Goal: Information Seeking & Learning: Find specific fact

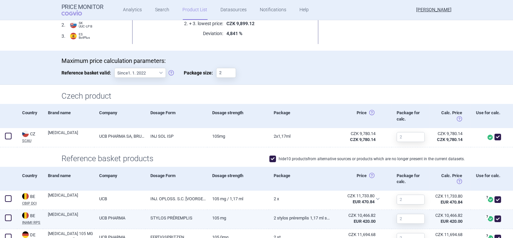
scroll to position [90, 0]
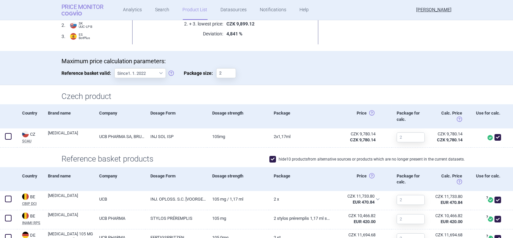
click at [72, 12] on span "COGVIO" at bounding box center [76, 12] width 30 height 5
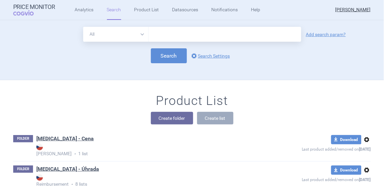
click at [141, 34] on select "All Brand Name ATC Company Active Substance Country Newer than" at bounding box center [115, 34] width 65 height 15
select select "brandName"
click at [83, 27] on select "All Brand Name ATC Company Active Substance Country Newer than" at bounding box center [115, 34] width 65 height 15
click at [161, 37] on input "text" at bounding box center [225, 34] width 153 height 15
type input "[MEDICAL_DATA]"
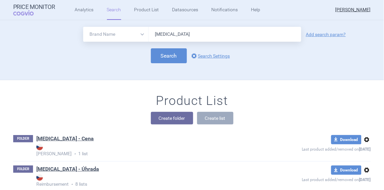
click button "Search" at bounding box center [169, 55] width 36 height 15
select select "brandName"
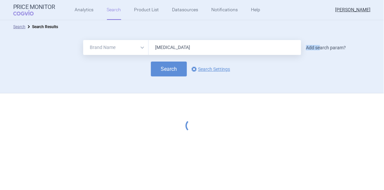
click at [320, 45] on link "Add search param?" at bounding box center [326, 47] width 40 height 5
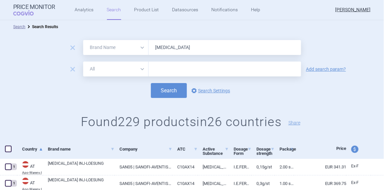
click at [142, 68] on select "All Brand Name ATC Company Active Substance Country Newer than" at bounding box center [115, 68] width 65 height 15
select select "newerThan"
click at [83, 61] on select "All Brand Name ATC Company Active Substance Country Newer than" at bounding box center [115, 68] width 65 height 15
click at [163, 69] on input "text" at bounding box center [225, 68] width 153 height 15
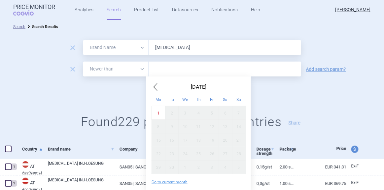
click at [155, 87] on span "Previous Month" at bounding box center [156, 87] width 8 height 11
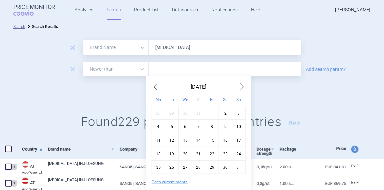
click at [155, 87] on span "Previous Month" at bounding box center [156, 87] width 8 height 11
click at [240, 110] on div "1" at bounding box center [239, 113] width 14 height 14
type input "1. 6. 2025"
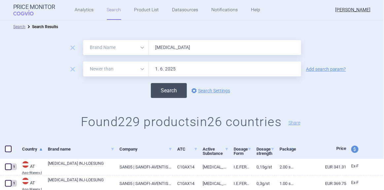
click at [178, 90] on button "Search" at bounding box center [169, 90] width 36 height 15
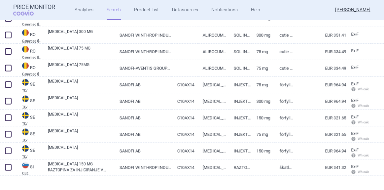
scroll to position [148, 0]
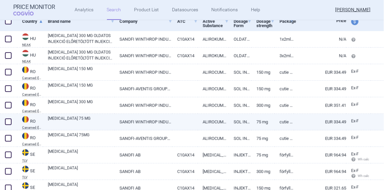
select select "brandName"
select select "newerThan"
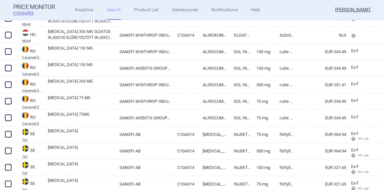
scroll to position [178, 0]
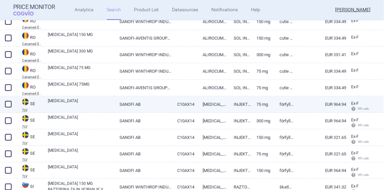
click at [207, 108] on link "[MEDICAL_DATA]" at bounding box center [213, 104] width 31 height 16
select select "EUR"
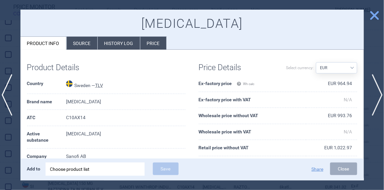
click at [372, 20] on span "close" at bounding box center [375, 16] width 12 height 12
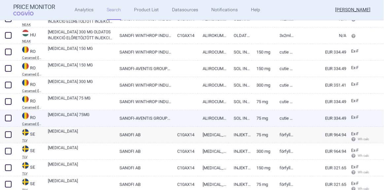
select select "brandName"
select select "newerThan"
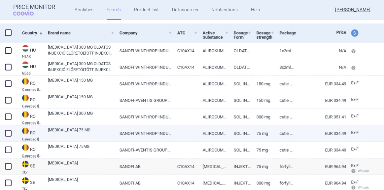
select select "brandName"
select select "newerThan"
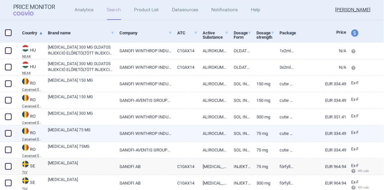
scroll to position [88, 0]
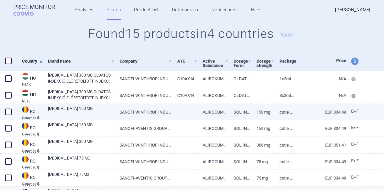
click at [158, 113] on link "SANOFI WINTHROP INDUSTRIE-[GEOGRAPHIC_DATA]" at bounding box center [144, 112] width 58 height 16
select select "EUR"
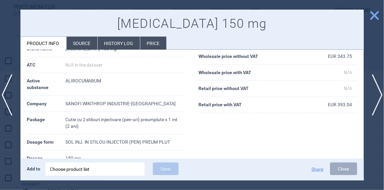
scroll to position [60, 0]
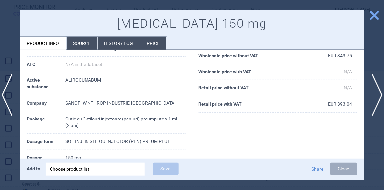
click at [370, 18] on span "close" at bounding box center [375, 16] width 12 height 12
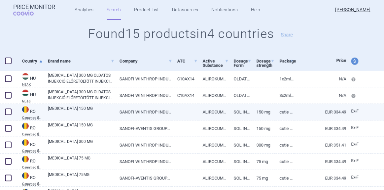
click at [147, 111] on link "SANOFI WINTHROP INDUSTRIE-[GEOGRAPHIC_DATA]" at bounding box center [144, 112] width 58 height 16
select select "EUR"
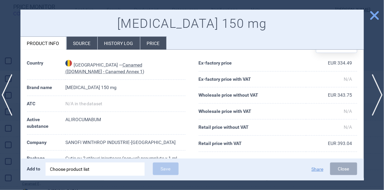
scroll to position [30, 0]
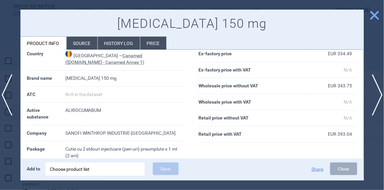
click at [379, 19] on span "close" at bounding box center [375, 16] width 12 height 12
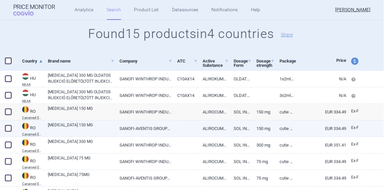
click at [70, 130] on link "[MEDICAL_DATA] 150 MG" at bounding box center [81, 128] width 67 height 12
select select "EUR"
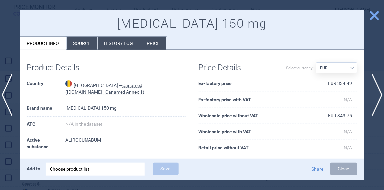
click at [372, 17] on span "close" at bounding box center [375, 16] width 12 height 12
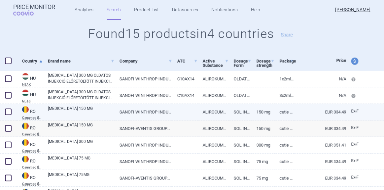
click at [10, 113] on span at bounding box center [8, 111] width 7 height 7
checkbox input "true"
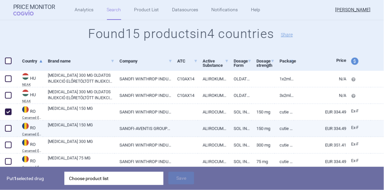
drag, startPoint x: 7, startPoint y: 126, endPoint x: 9, endPoint y: 130, distance: 4.4
click at [7, 126] on span at bounding box center [8, 128] width 7 height 7
checkbox input "true"
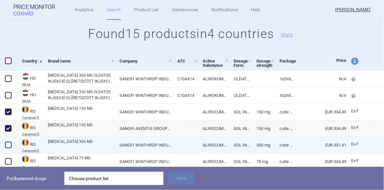
click at [7, 143] on span at bounding box center [8, 144] width 7 height 7
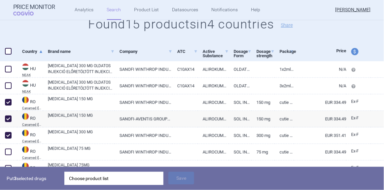
scroll to position [88, 0]
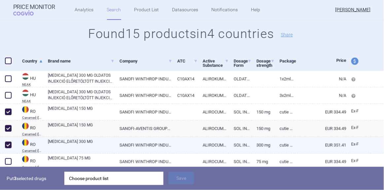
click at [9, 144] on span at bounding box center [8, 144] width 7 height 7
checkbox input "false"
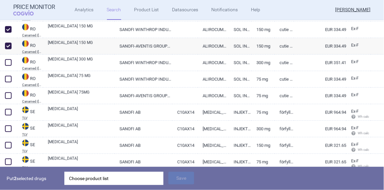
scroll to position [178, 0]
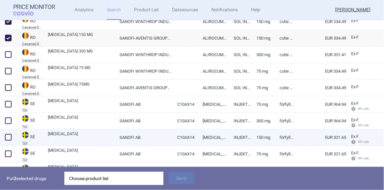
click at [10, 139] on span at bounding box center [8, 137] width 7 height 7
checkbox input "true"
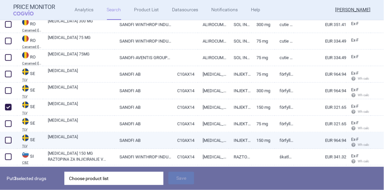
scroll to position [238, 0]
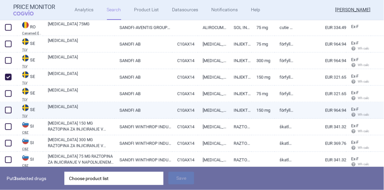
click at [6, 108] on span at bounding box center [8, 110] width 7 height 7
checkbox input "true"
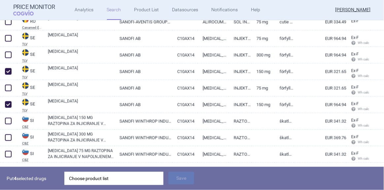
scroll to position [261, 0]
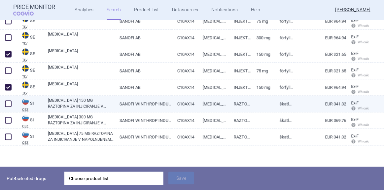
click at [9, 105] on span at bounding box center [8, 103] width 7 height 7
checkbox input "true"
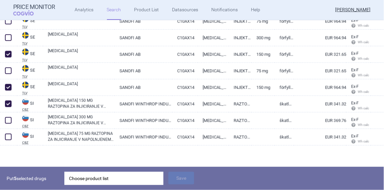
click at [90, 176] on div "Choose product list" at bounding box center [114, 178] width 90 height 13
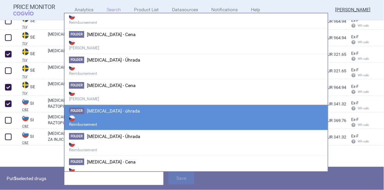
scroll to position [541, 0]
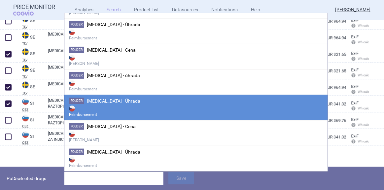
click at [116, 104] on strong "Reimbursement" at bounding box center [196, 110] width 254 height 13
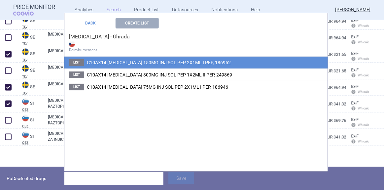
click at [162, 61] on span "C10AX14 [MEDICAL_DATA] 150MG INJ SOL PEP 2X1ML I PEP, 186952" at bounding box center [159, 62] width 144 height 5
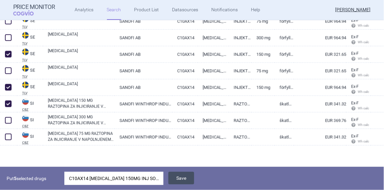
click at [177, 180] on button "Save" at bounding box center [182, 178] width 26 height 13
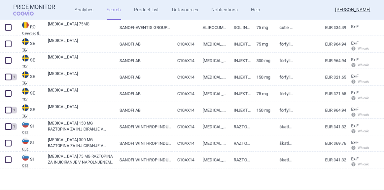
scroll to position [238, 0]
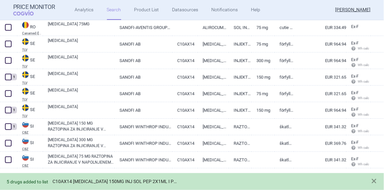
click at [155, 182] on link "C10AX14 [MEDICAL_DATA] 150MG INJ SOL PEP 2X1ML I PEP, 186952" at bounding box center [115, 181] width 125 height 6
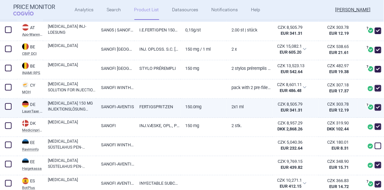
scroll to position [240, 0]
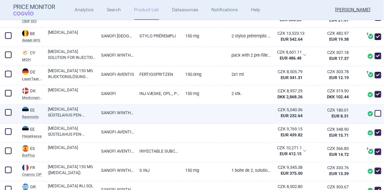
click at [123, 113] on link "SANOFI WINTHROP INDUSTRIE" at bounding box center [115, 112] width 38 height 16
select select "EUR"
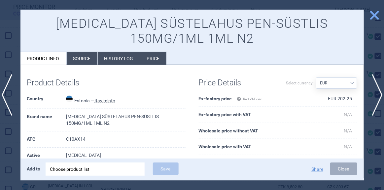
click at [374, 19] on span "close" at bounding box center [375, 16] width 12 height 12
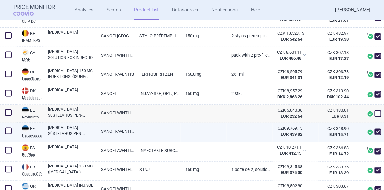
click at [85, 130] on link "[MEDICAL_DATA] SÜSTELAHUS PEN-SÜSTLIS 150MG/ML 1ML N2" at bounding box center [72, 131] width 48 height 12
select select "EUR"
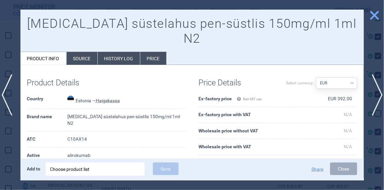
click at [371, 15] on span "close" at bounding box center [375, 16] width 12 height 12
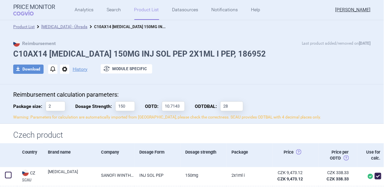
select select "EUR"
select select "brandName"
select select "newerThan"
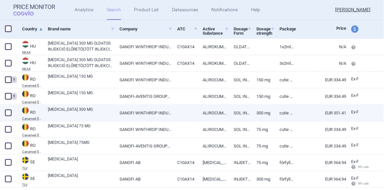
scroll to position [150, 0]
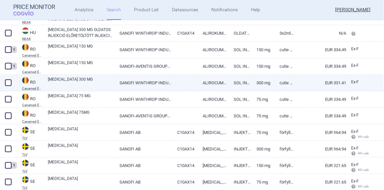
click at [10, 83] on span at bounding box center [8, 82] width 7 height 7
checkbox input "true"
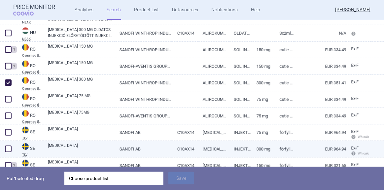
click at [8, 148] on span at bounding box center [8, 148] width 7 height 7
checkbox input "true"
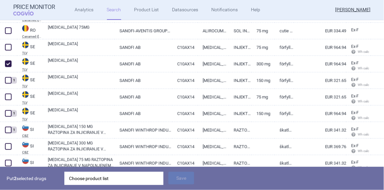
scroll to position [240, 0]
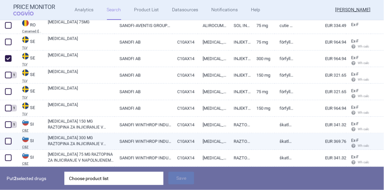
click at [8, 139] on span at bounding box center [8, 141] width 7 height 7
checkbox input "true"
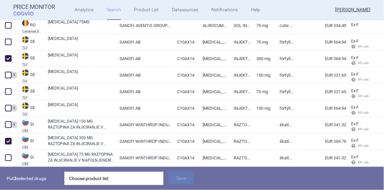
click at [78, 176] on div "Choose product list" at bounding box center [114, 178] width 90 height 13
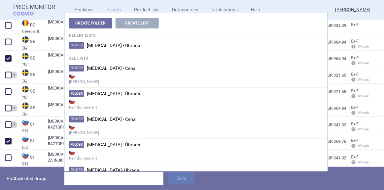
click at [117, 51] on h4 "All lists" at bounding box center [196, 56] width 264 height 11
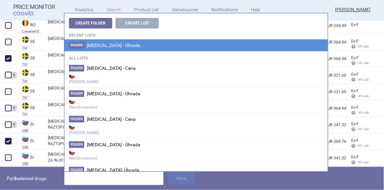
click at [115, 46] on span "[MEDICAL_DATA] - Úhrada" at bounding box center [114, 45] width 54 height 5
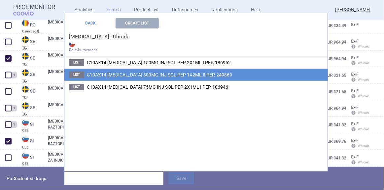
click at [146, 75] on span "C10AX14 [MEDICAL_DATA] 300MG INJ SOL PEP 1X2ML II PEP, 249869" at bounding box center [159, 74] width 145 height 5
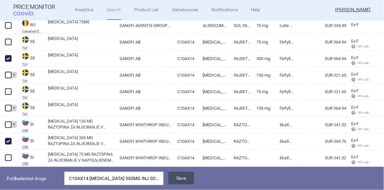
click at [181, 177] on button "Save" at bounding box center [182, 178] width 26 height 13
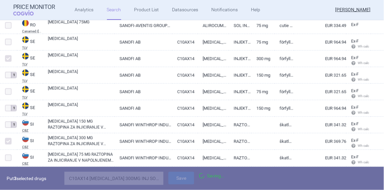
scroll to position [238, 0]
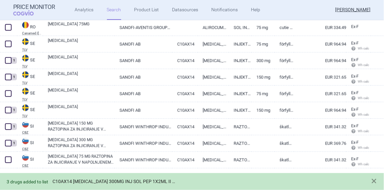
click at [160, 179] on link "C10AX14 [MEDICAL_DATA] 300MG INJ SOL PEP 1X2ML II PEP, 249869" at bounding box center [115, 181] width 125 height 6
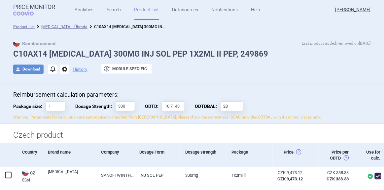
select select "brandName"
select select "newerThan"
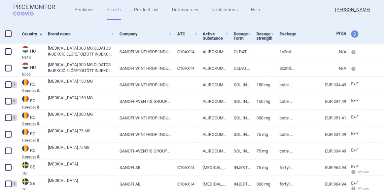
scroll to position [150, 0]
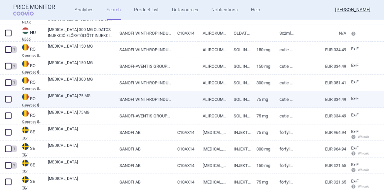
click at [10, 102] on span at bounding box center [8, 99] width 7 height 7
checkbox input "true"
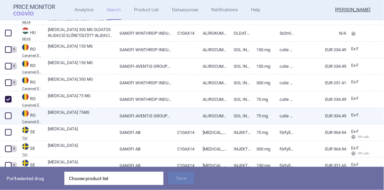
click at [6, 117] on span at bounding box center [8, 115] width 7 height 7
checkbox input "true"
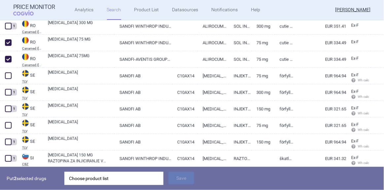
scroll to position [210, 0]
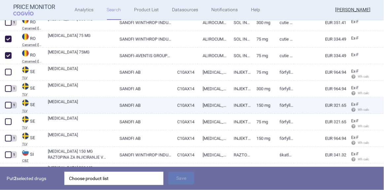
drag, startPoint x: 8, startPoint y: 73, endPoint x: 7, endPoint y: 98, distance: 25.1
click at [8, 73] on span at bounding box center [8, 72] width 7 height 7
checkbox input "true"
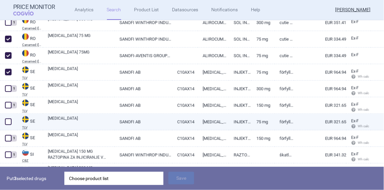
click at [6, 121] on span at bounding box center [8, 121] width 7 height 7
checkbox input "true"
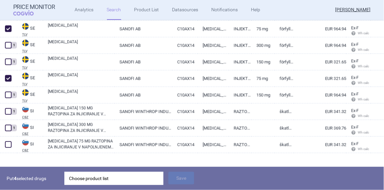
scroll to position [261, 0]
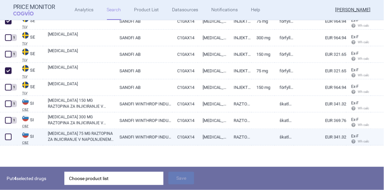
click at [7, 136] on span at bounding box center [8, 137] width 7 height 7
checkbox input "true"
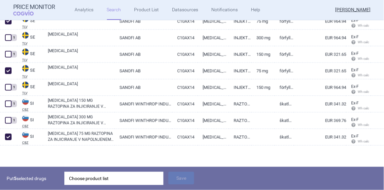
click at [123, 177] on div "Choose product list" at bounding box center [114, 178] width 90 height 13
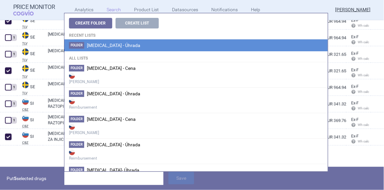
click at [108, 47] on span "[MEDICAL_DATA] - Úhrada" at bounding box center [114, 45] width 54 height 5
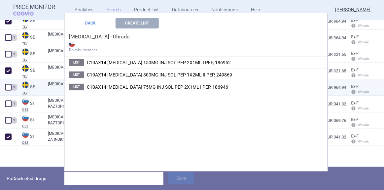
click at [136, 85] on span "C10AX14 [MEDICAL_DATA] 75MG INJ SOL PEP 2X1ML I PEP, 186946" at bounding box center [157, 86] width 141 height 5
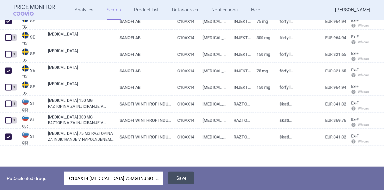
click at [178, 177] on button "Save" at bounding box center [182, 178] width 26 height 13
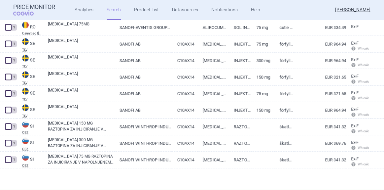
scroll to position [238, 0]
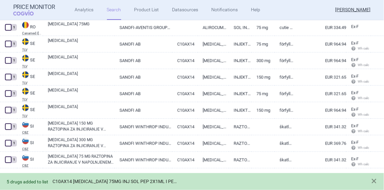
click at [140, 181] on link "C10AX14 [MEDICAL_DATA] 75MG INJ SOL PEP 2X1ML I PEP, 186946" at bounding box center [115, 181] width 125 height 6
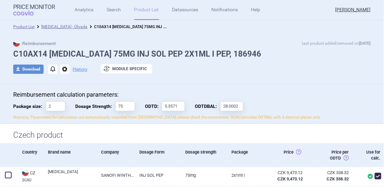
select select "brandName"
select select "newerThan"
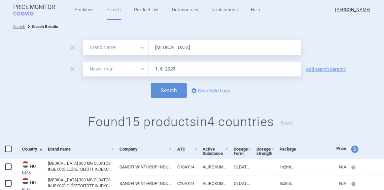
click at [161, 49] on input "[MEDICAL_DATA]" at bounding box center [225, 47] width 153 height 15
click at [151, 83] on button "Search" at bounding box center [169, 90] width 36 height 15
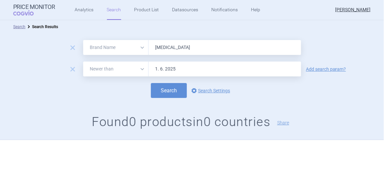
click at [164, 46] on input "[MEDICAL_DATA]" at bounding box center [225, 47] width 153 height 15
click at [165, 46] on input "[MEDICAL_DATA]" at bounding box center [225, 47] width 153 height 15
click at [151, 83] on button "Search" at bounding box center [169, 90] width 36 height 15
click at [168, 47] on input "revolade" at bounding box center [225, 47] width 153 height 15
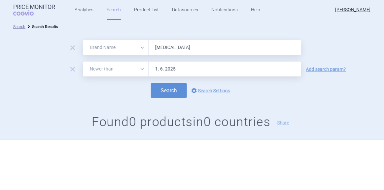
type input "[MEDICAL_DATA]"
click at [151, 83] on button "Search" at bounding box center [169, 90] width 36 height 15
click at [264, 99] on div "remove All Brand Name ATC Company Active Substance Country Newer than [MEDICAL_…" at bounding box center [192, 86] width 385 height 106
